Goal: Find specific page/section: Find specific page/section

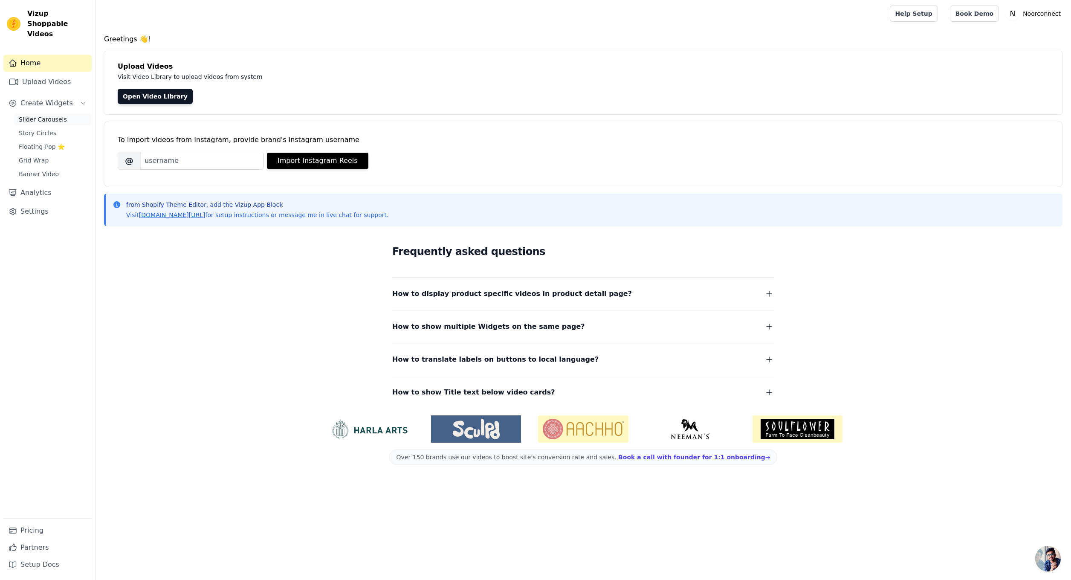
click at [42, 115] on span "Slider Carousels" at bounding box center [43, 119] width 48 height 9
click at [40, 129] on span "Story Circles" at bounding box center [38, 133] width 38 height 9
click at [161, 95] on link "Open Video Library" at bounding box center [155, 96] width 75 height 15
